Goal: Check status: Check status

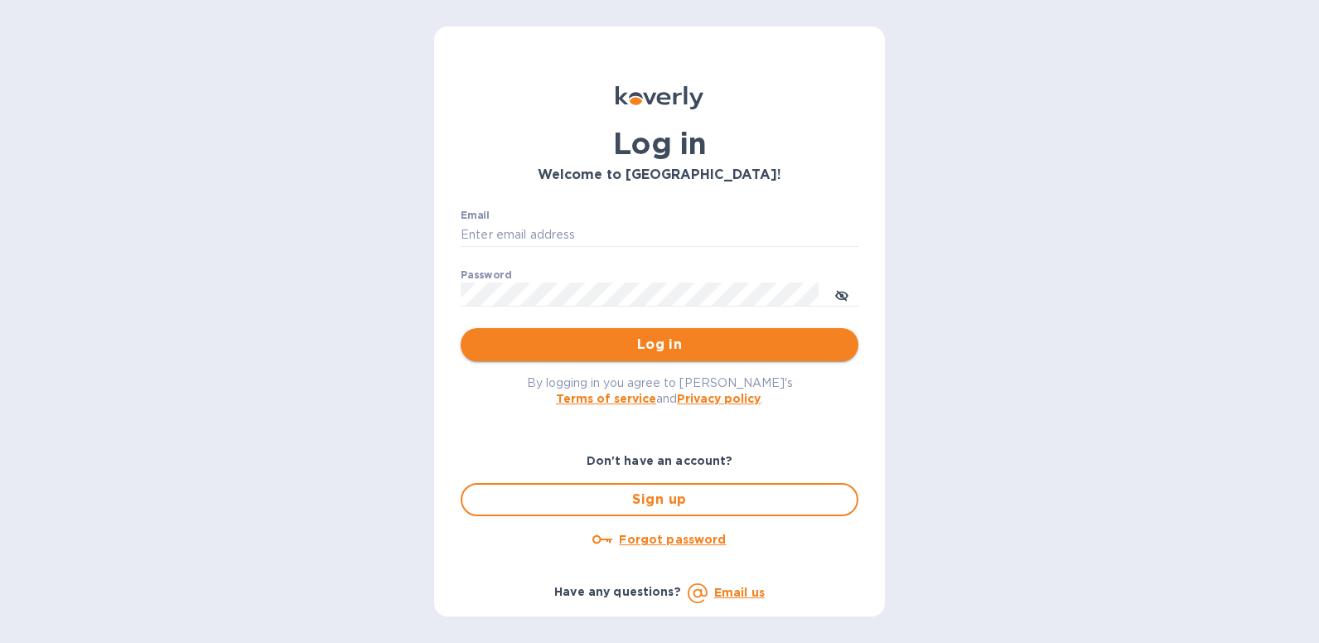
type input "[EMAIL_ADDRESS][DOMAIN_NAME]"
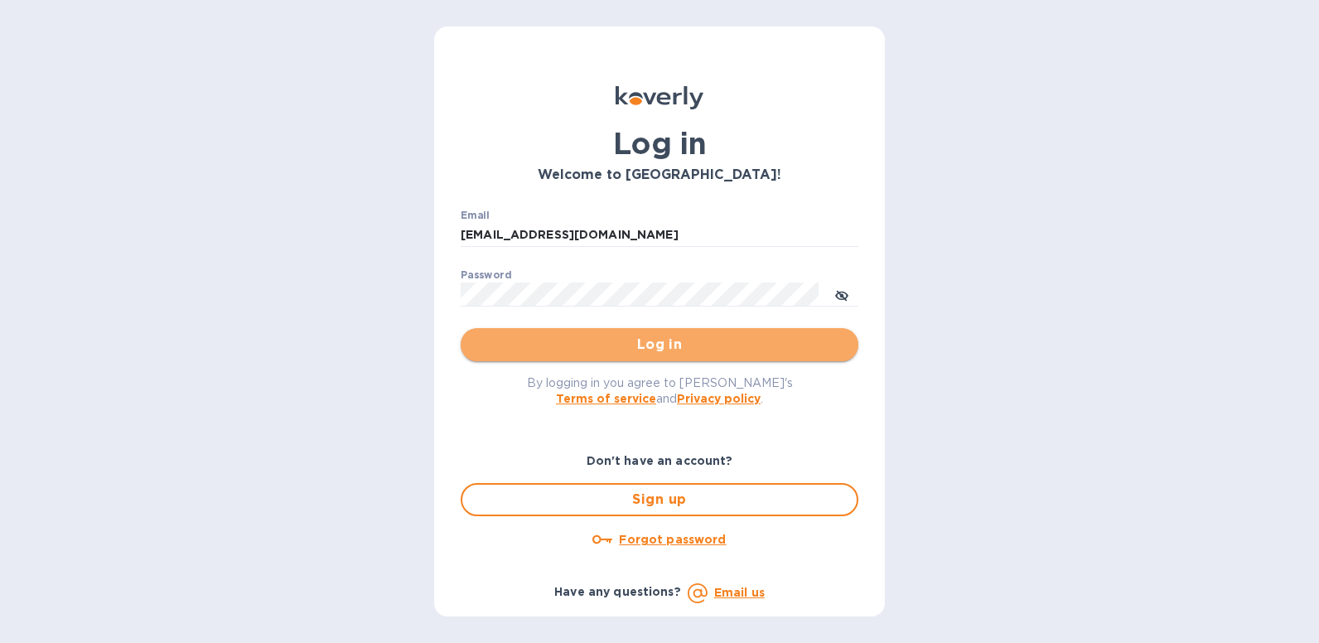
click at [672, 345] on span "Log in" at bounding box center [659, 345] width 371 height 20
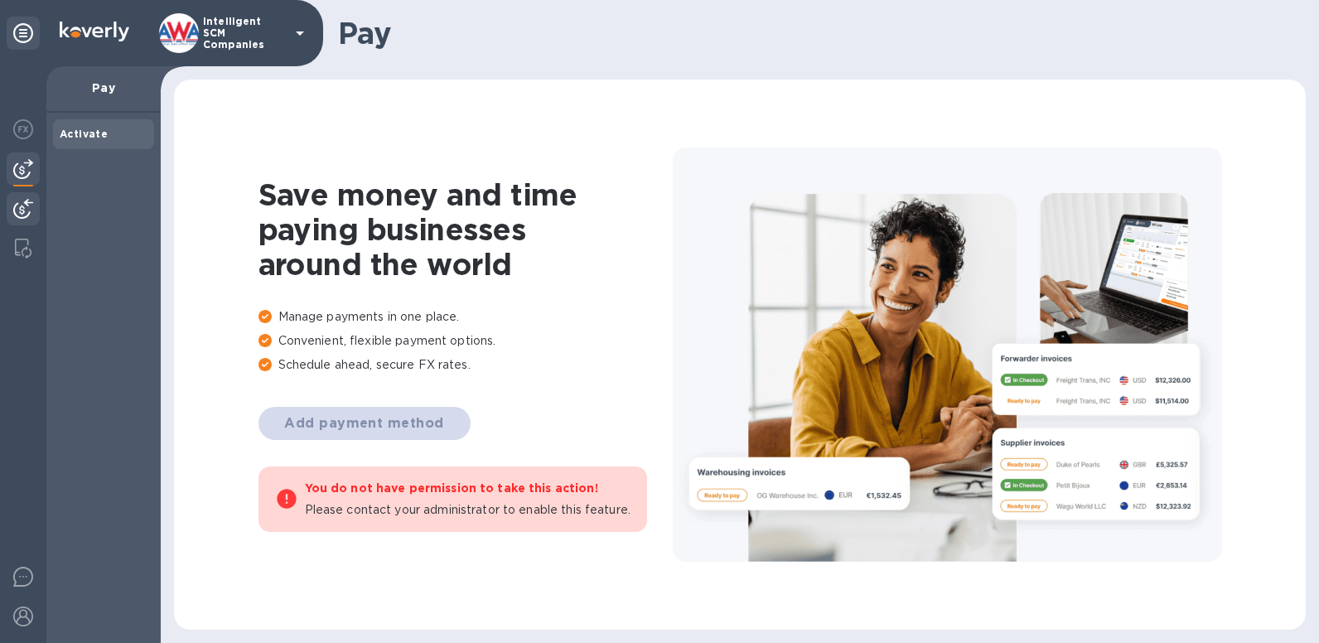
click at [22, 206] on img at bounding box center [23, 209] width 20 height 20
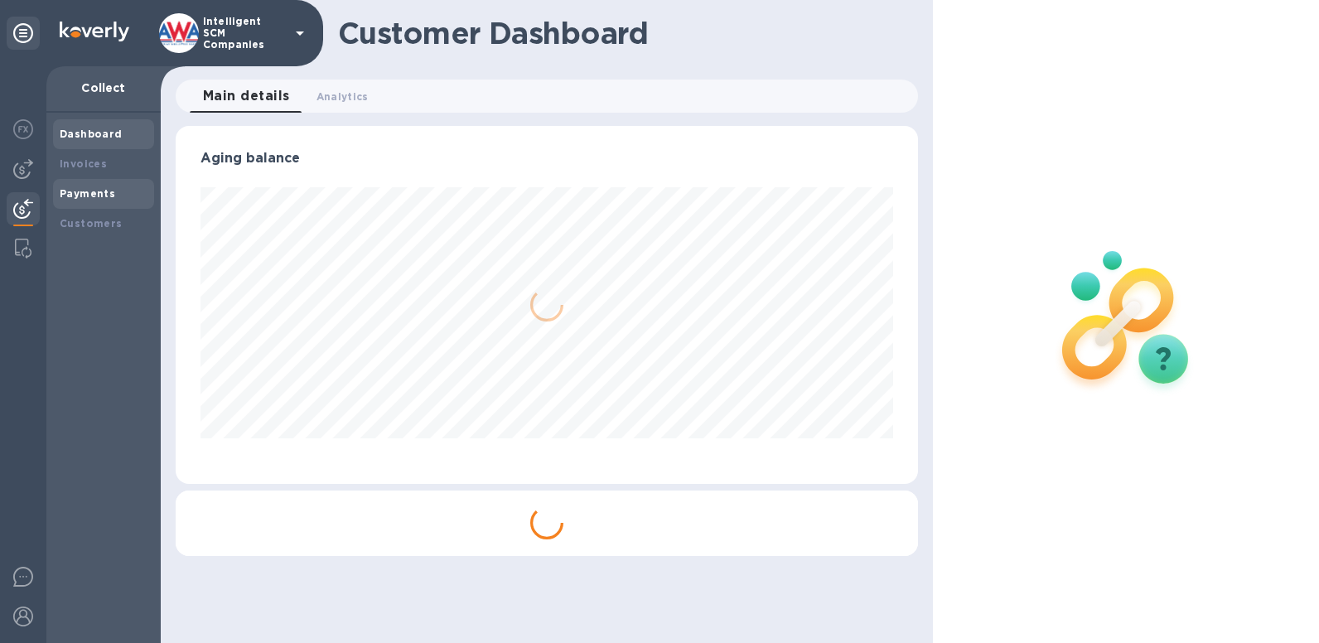
scroll to position [358, 742]
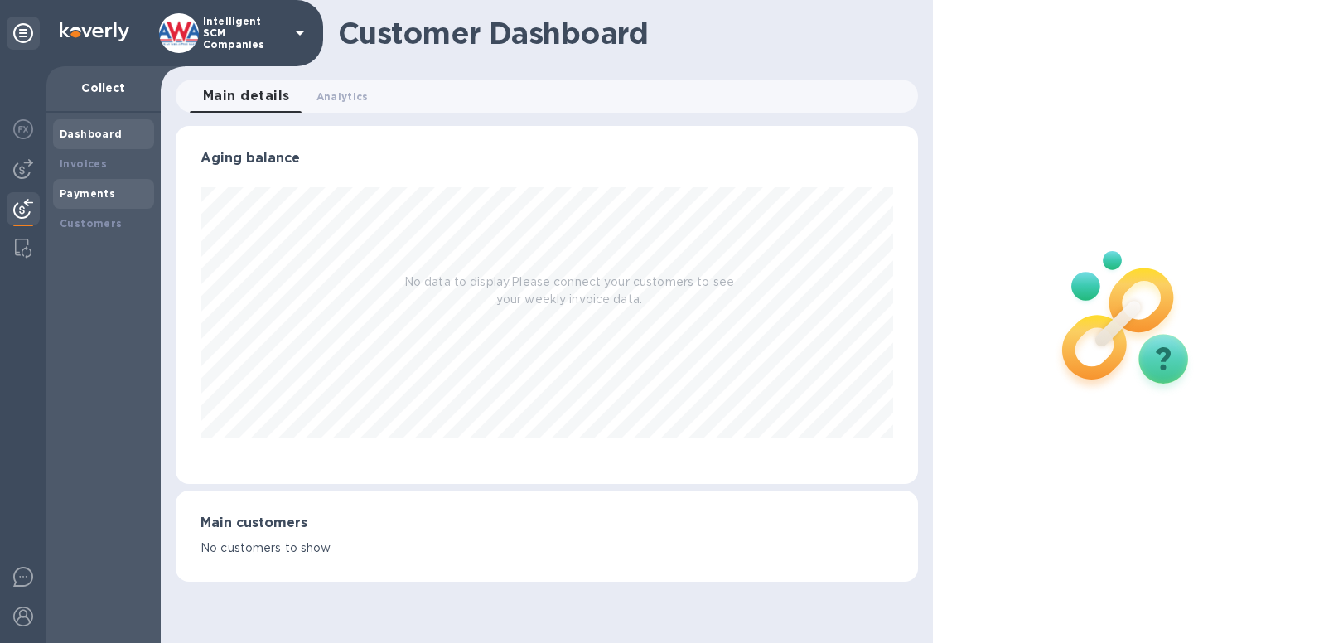
click at [122, 205] on div "Payments" at bounding box center [103, 194] width 101 height 30
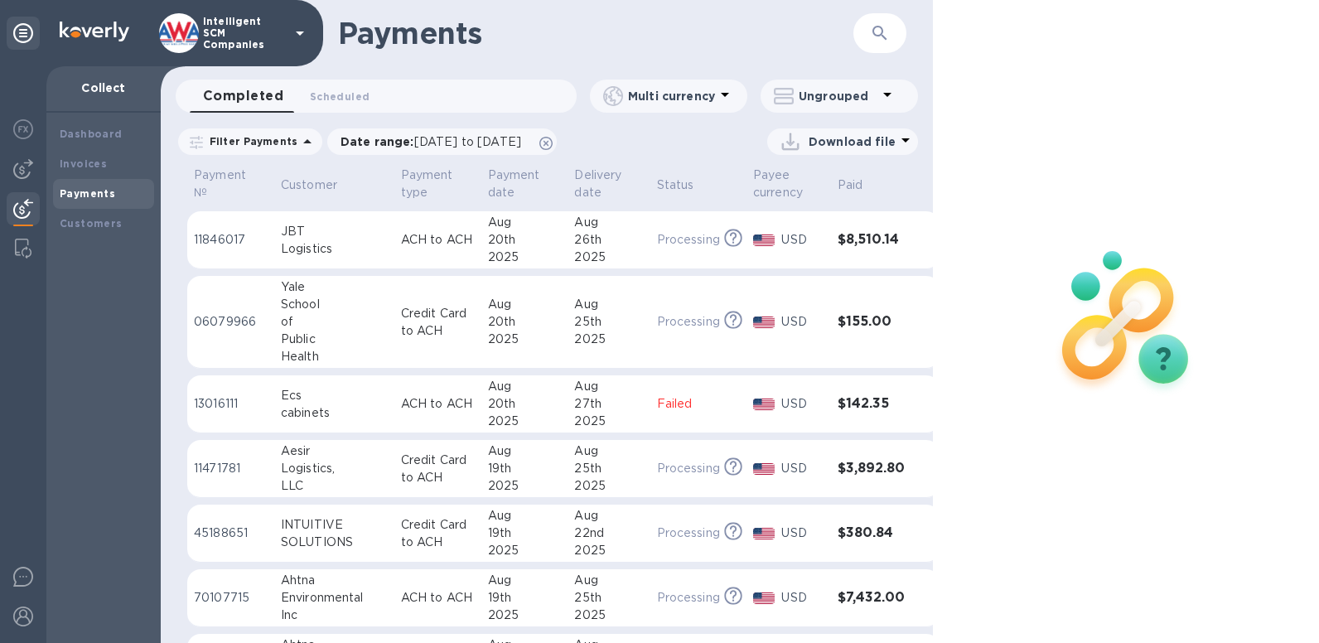
scroll to position [130, 0]
